Goal: Complete application form: Complete application form

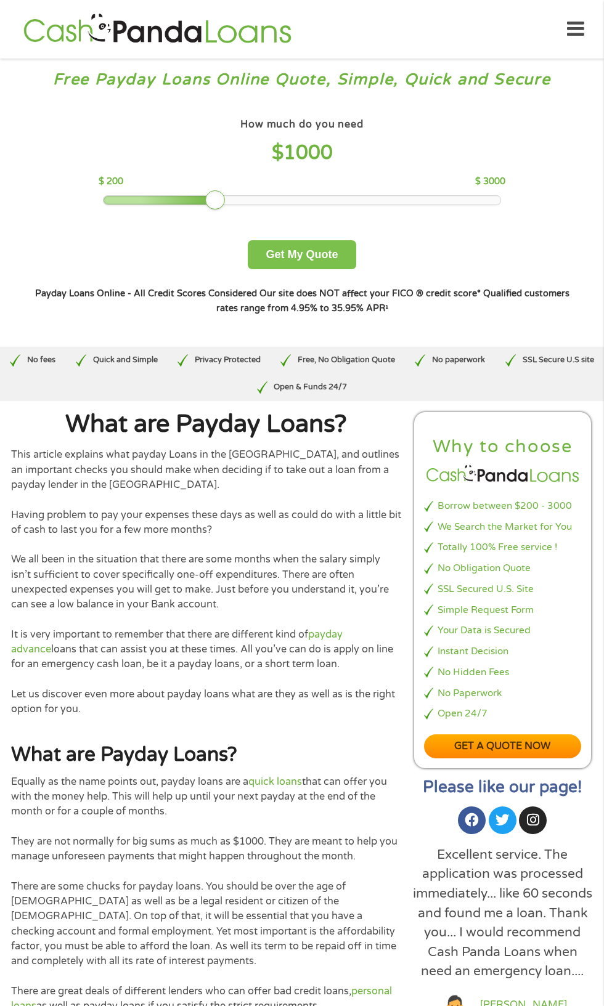
click at [320, 254] on button "Get My Quote" at bounding box center [302, 254] width 108 height 29
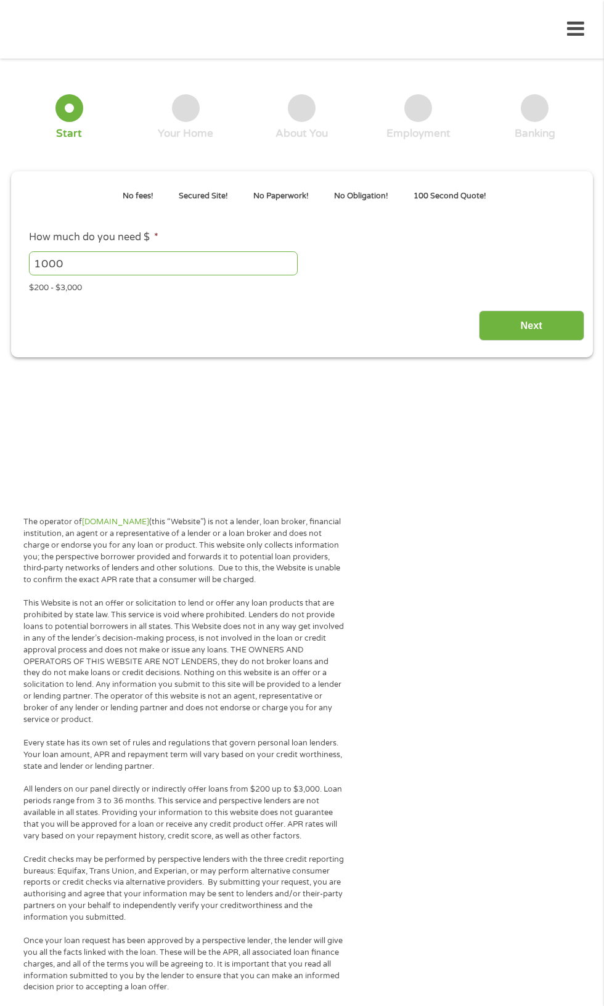
click at [161, 264] on input "1000" at bounding box center [163, 262] width 269 height 23
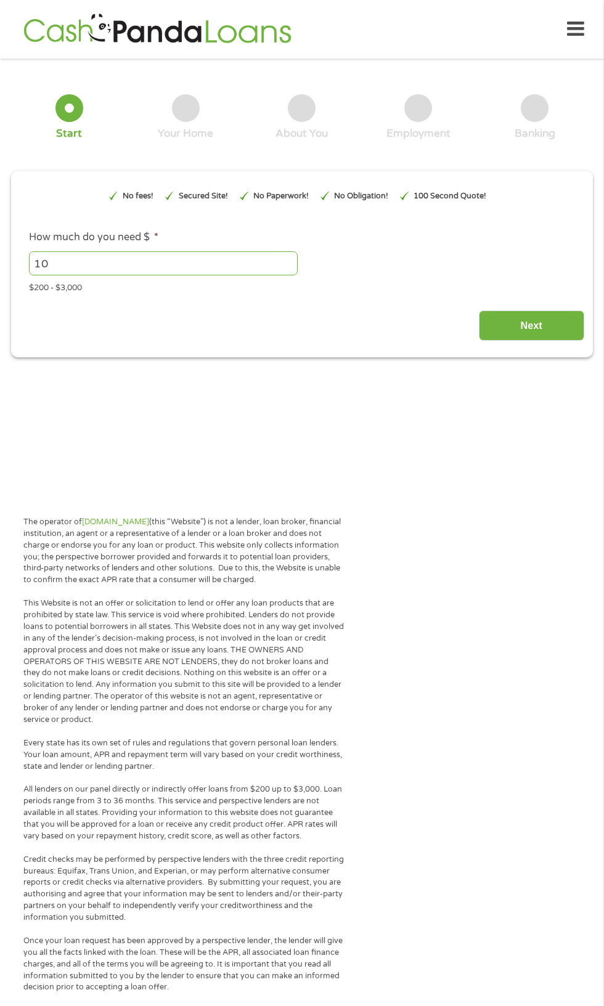
type input "1"
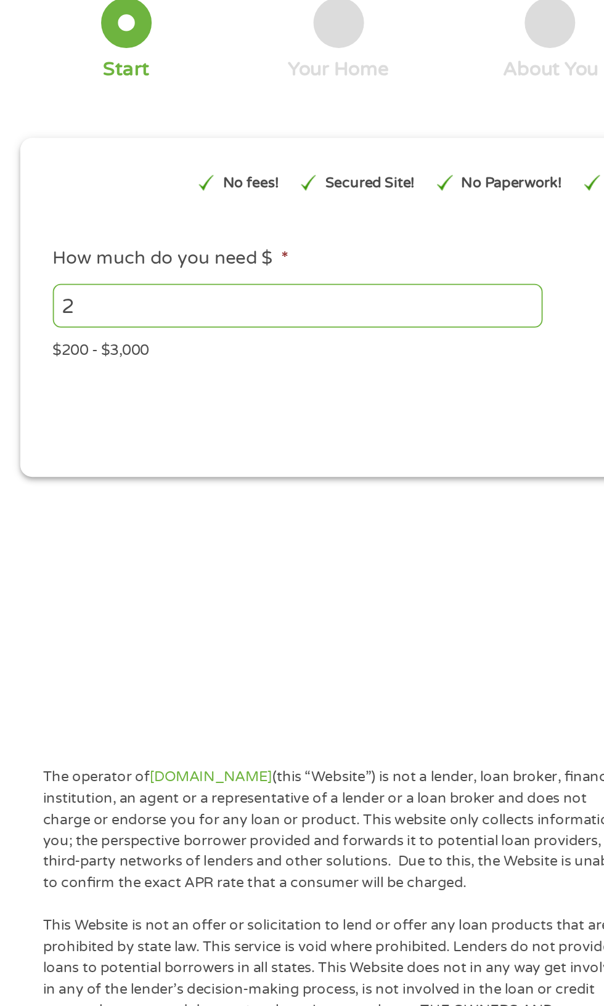
type input "25"
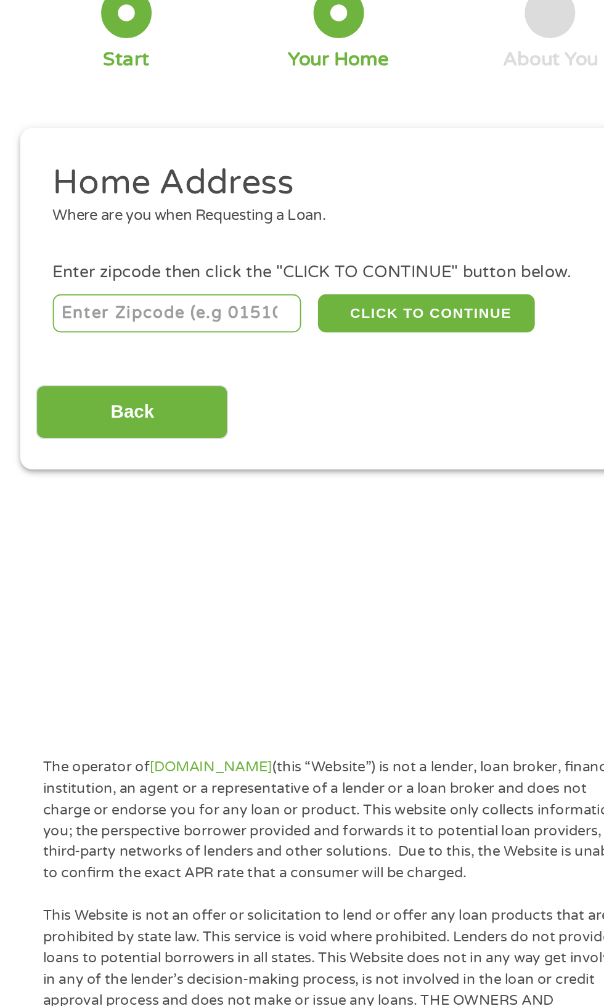
click at [76, 331] on input "Back" at bounding box center [72, 322] width 105 height 30
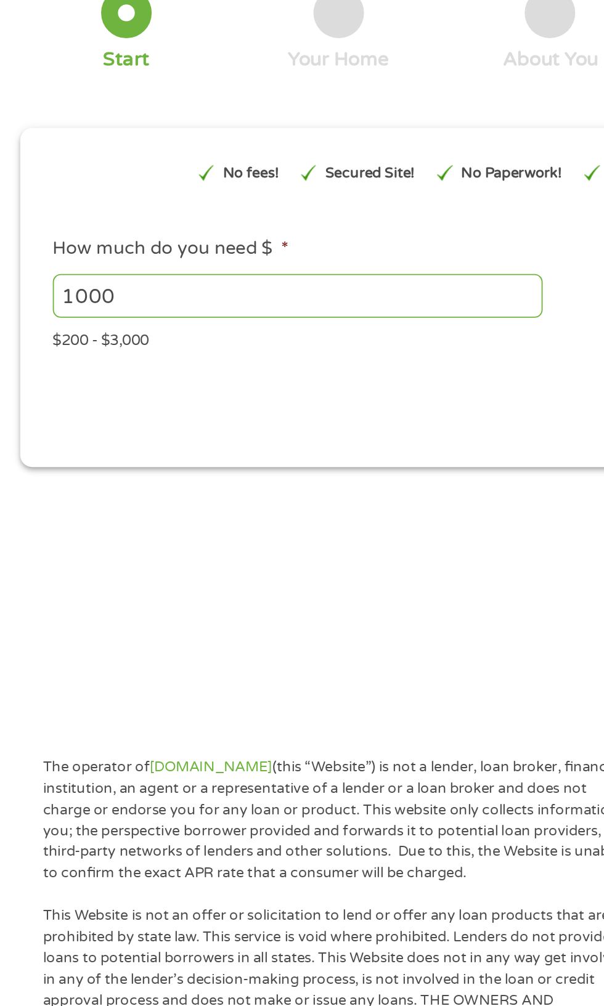
scroll to position [5, 5]
click at [112, 269] on input "1000" at bounding box center [163, 257] width 269 height 23
type input "1"
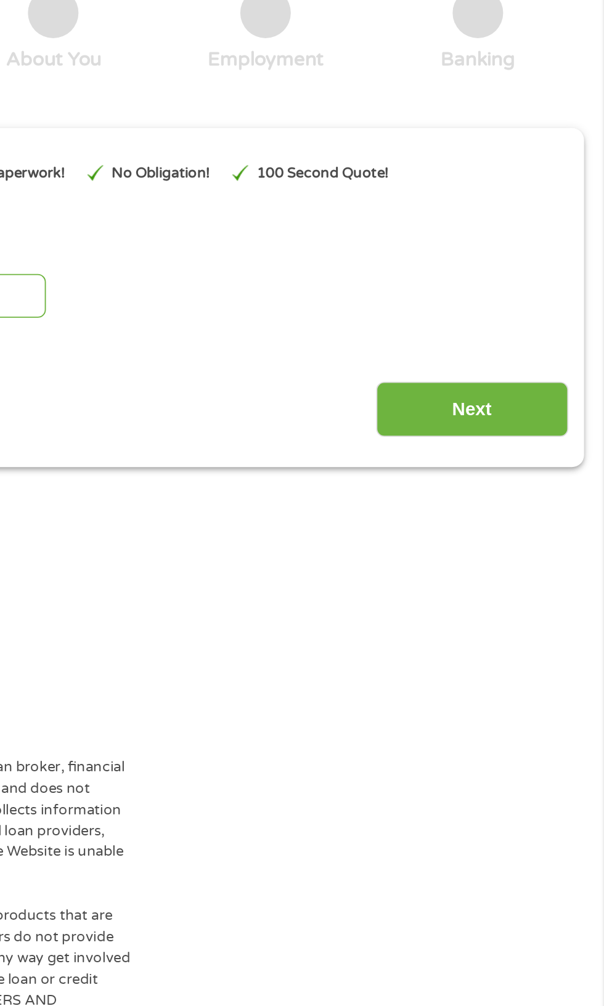
type input "2500"
click at [532, 330] on input "Next" at bounding box center [531, 320] width 105 height 30
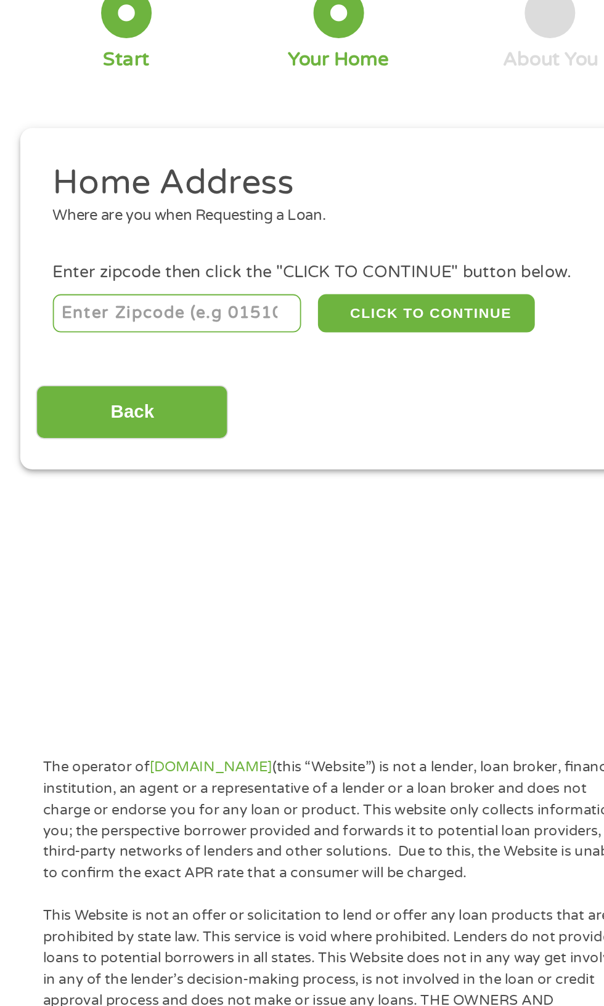
click at [70, 271] on input "number" at bounding box center [97, 267] width 137 height 21
type input "43229"
select select "Ohio"
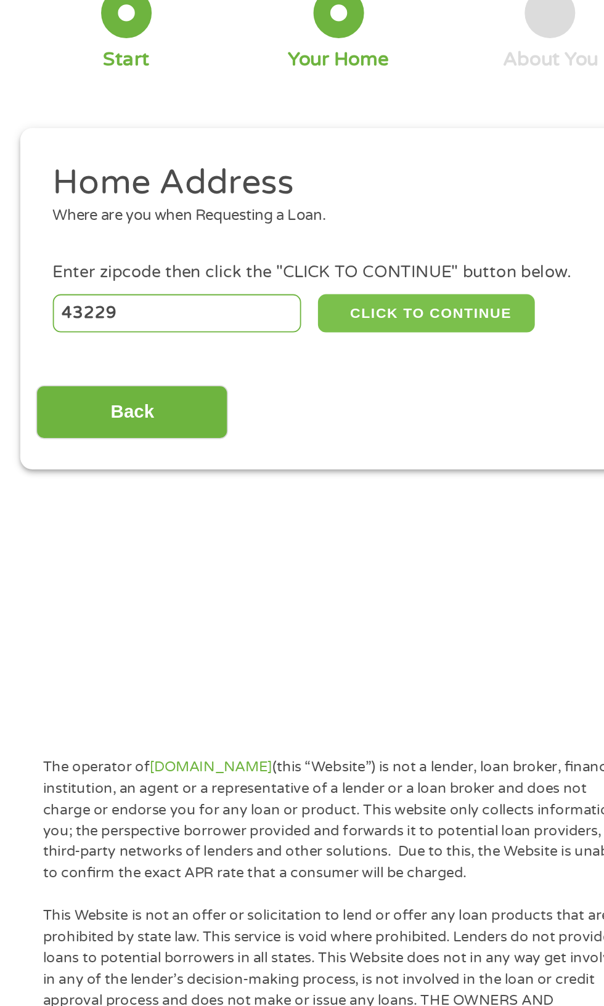
click at [239, 277] on button "CLICK TO CONTINUE" at bounding box center [233, 267] width 119 height 21
type input "43229"
type input "Columbus"
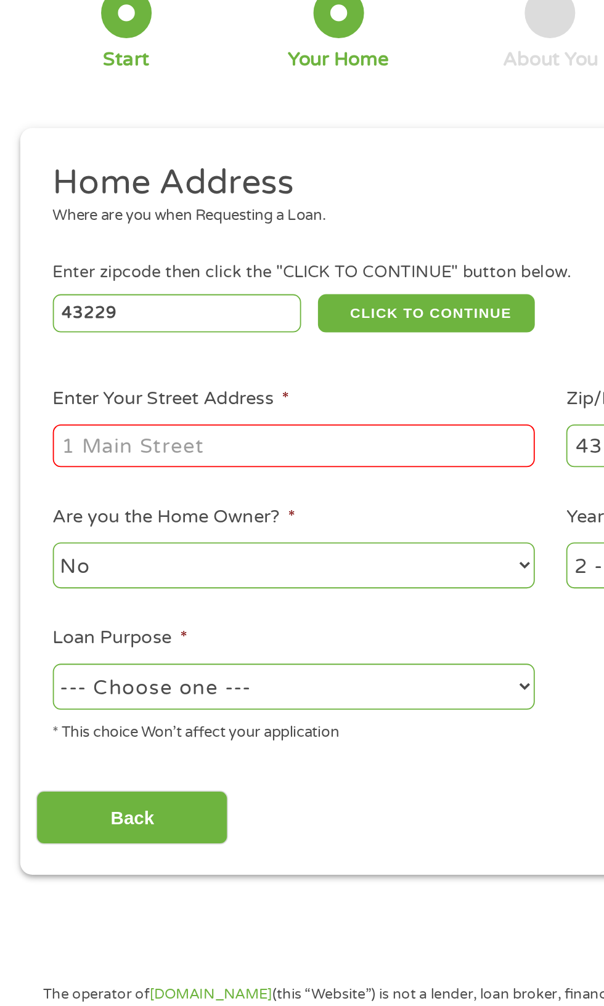
click at [219, 345] on input "Enter Your Street Address *" at bounding box center [161, 339] width 264 height 23
type input "1111 mediterreanan ave"
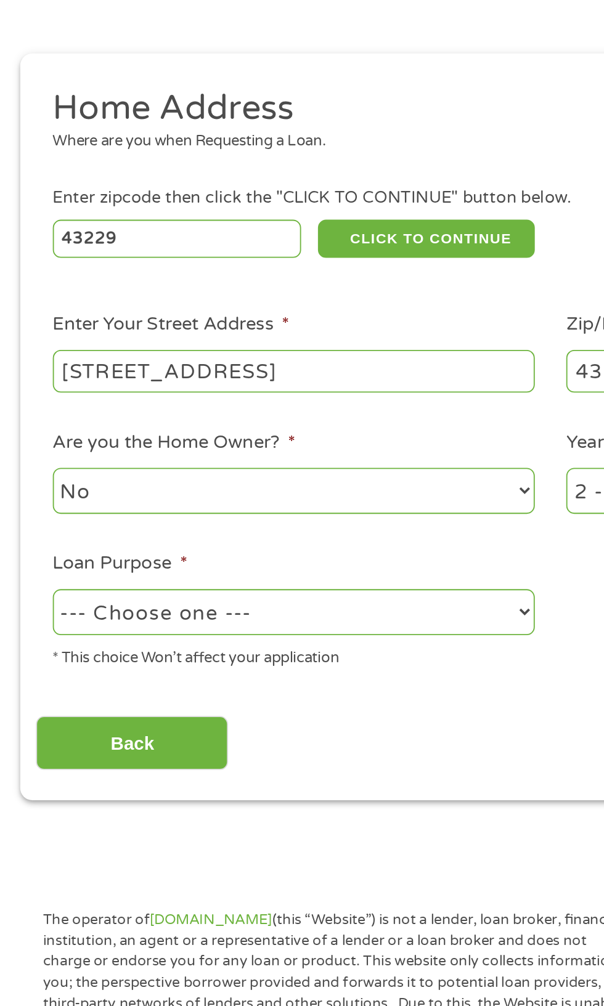
scroll to position [6, 0]
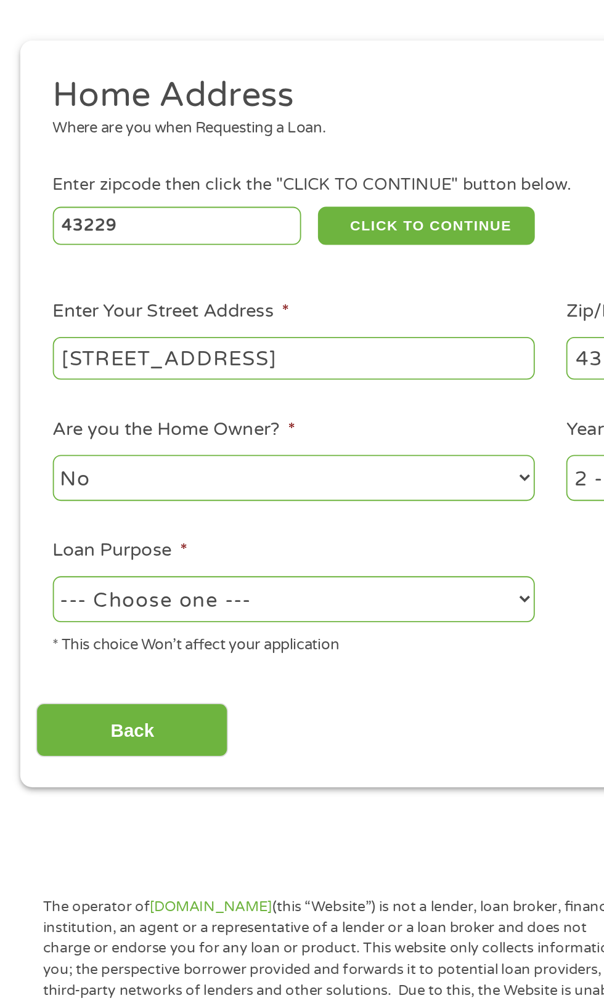
click at [234, 471] on select "--- Choose one --- Pay Bills Debt Consolidation Home Improvement Major Purchase…" at bounding box center [161, 472] width 264 height 25
select select "other"
click at [29, 461] on select "--- Choose one --- Pay Bills Debt Consolidation Home Improvement Major Purchase…" at bounding box center [161, 472] width 264 height 25
click at [89, 552] on input "Back" at bounding box center [72, 544] width 105 height 30
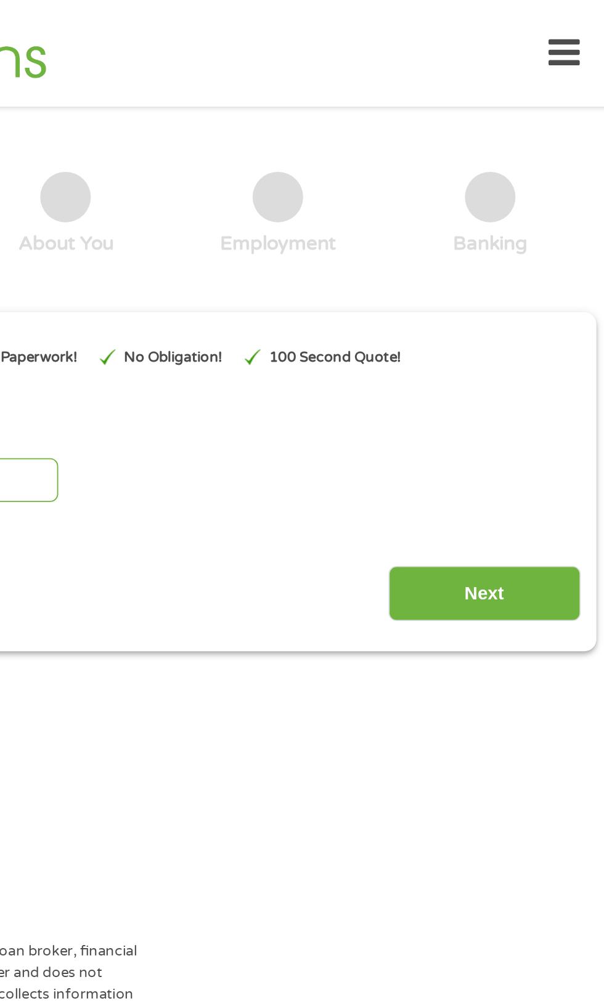
scroll to position [5, 5]
click at [515, 313] on input "Next" at bounding box center [531, 326] width 105 height 30
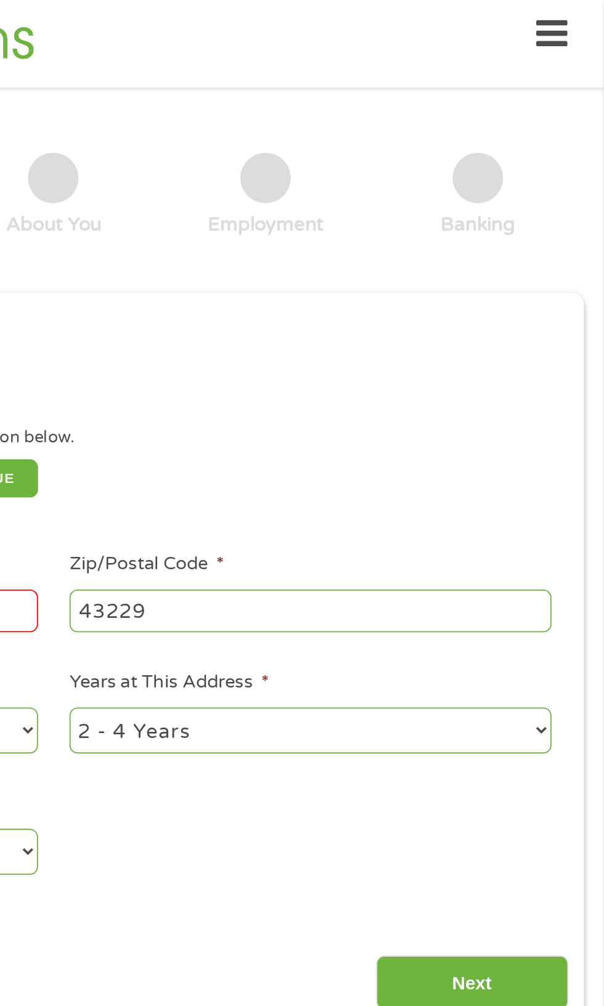
scroll to position [4, 0]
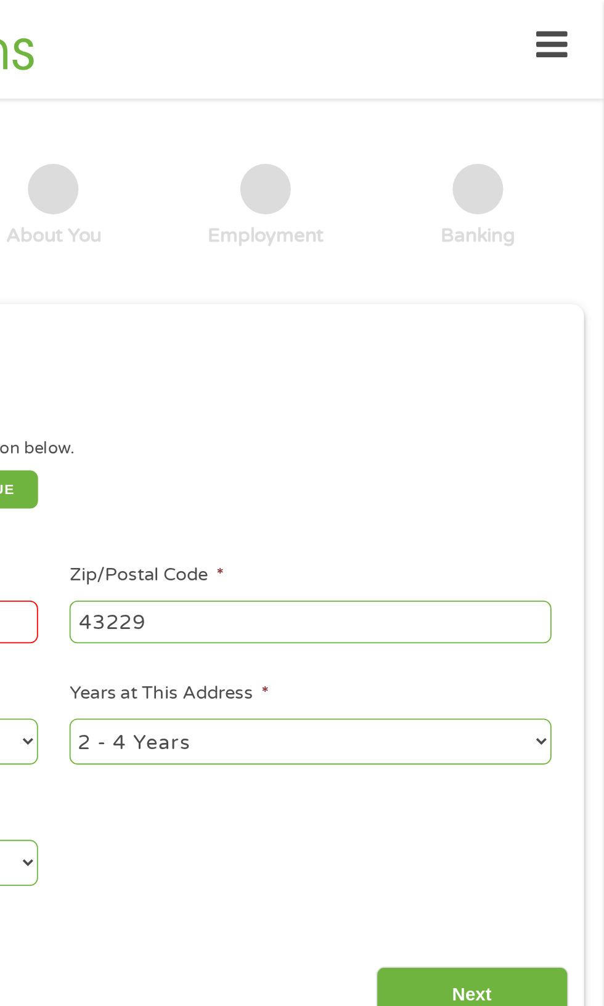
click at [465, 412] on select "1 Year or less 1 - 2 Years 2 - 4 Years Over 4 Years" at bounding box center [443, 406] width 264 height 25
select select "24months"
click at [311, 396] on select "1 Year or less 1 - 2 Years 2 - 4 Years Over 4 Years" at bounding box center [443, 406] width 264 height 25
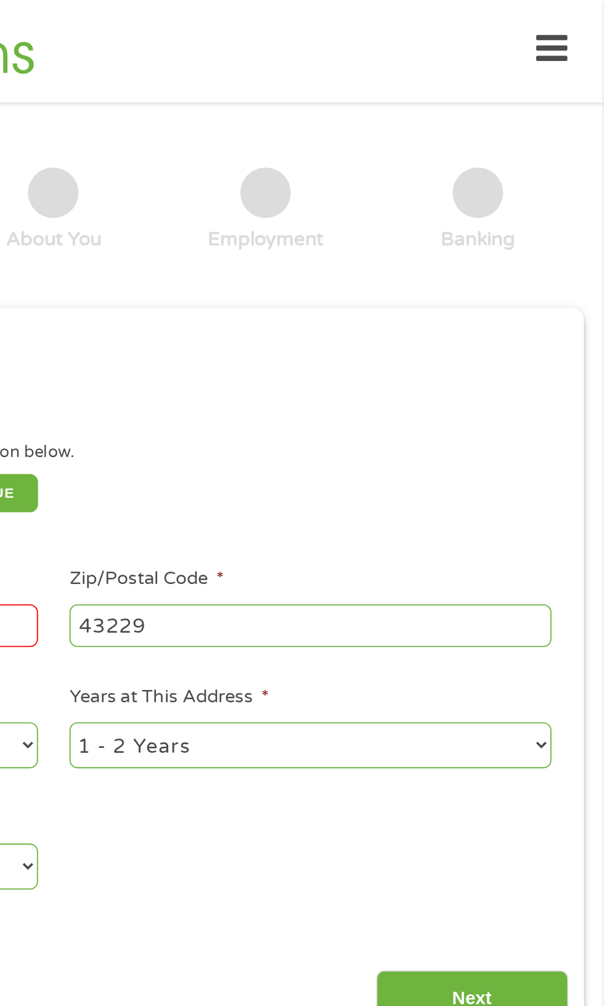
scroll to position [0, 0]
